Goal: Check status: Check status

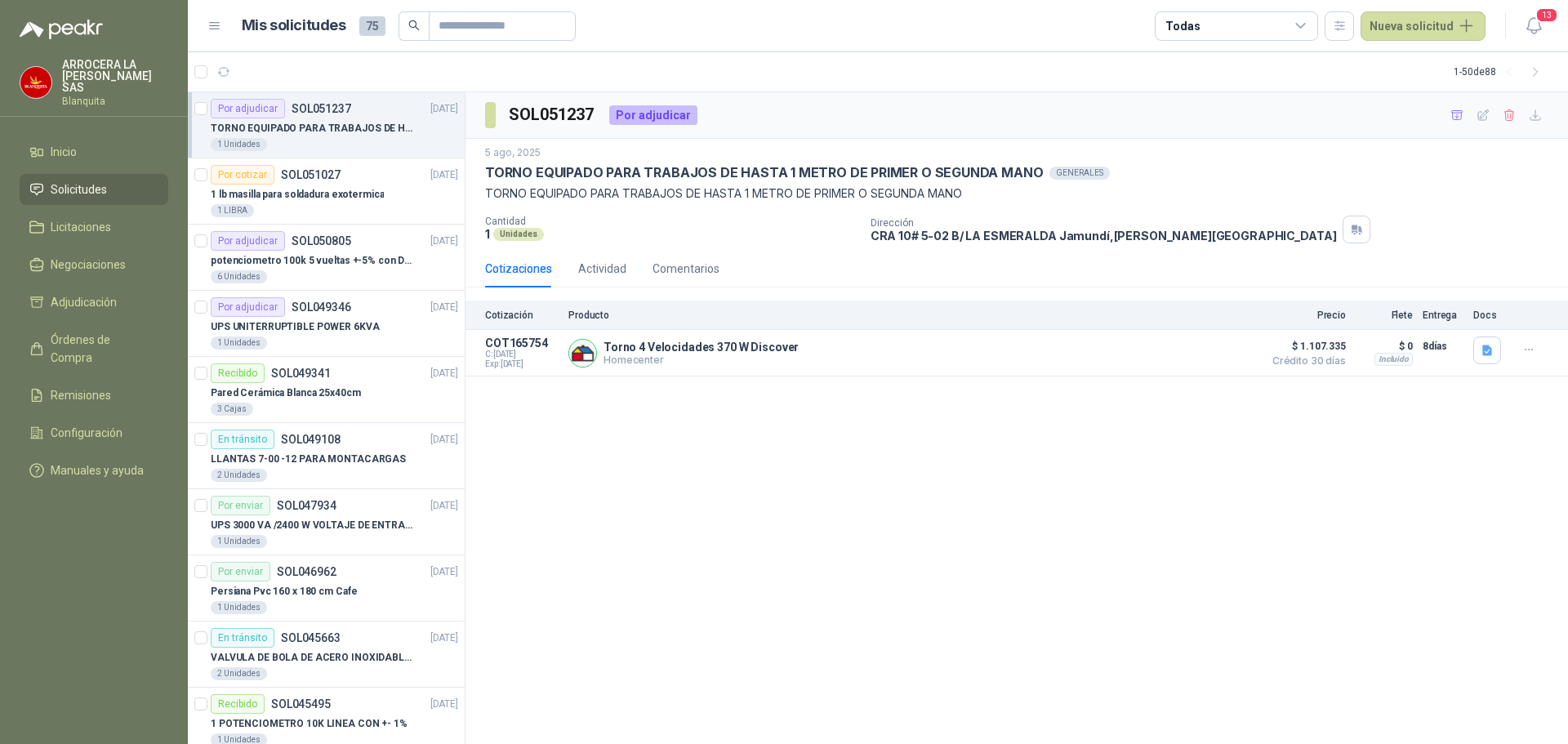
click at [389, 142] on div "1 Unidades" at bounding box center [334, 144] width 247 height 13
